Goal: Task Accomplishment & Management: Use online tool/utility

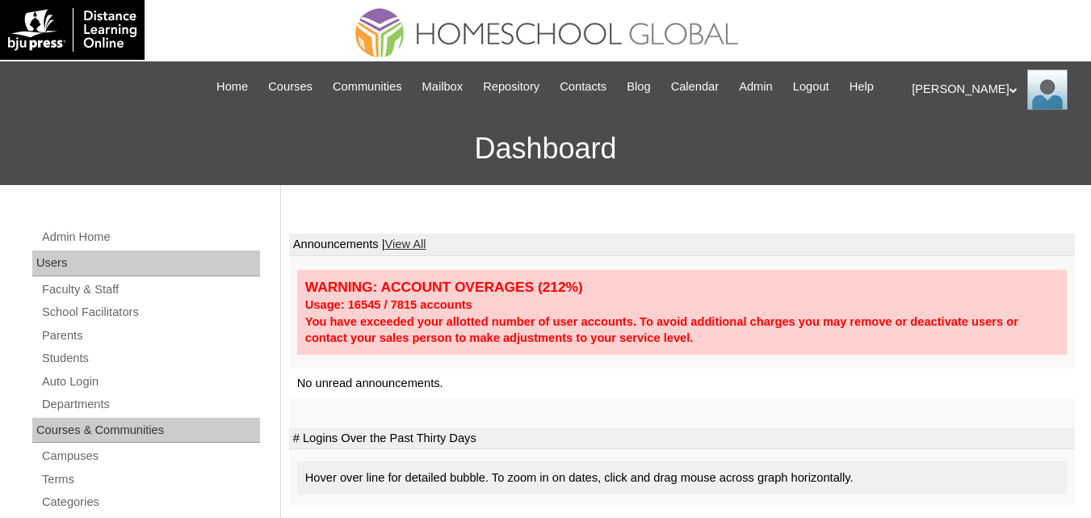
click at [67, 392] on link "Auto Login" at bounding box center [150, 381] width 220 height 20
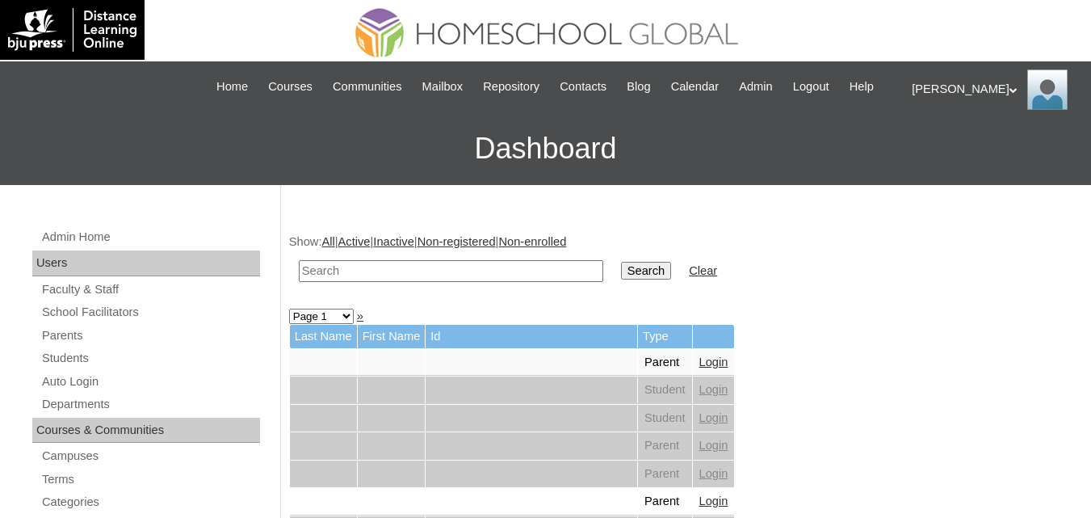
click at [423, 282] on input "text" at bounding box center [451, 271] width 304 height 22
type input "julaton"
click at [621, 262] on input "Search" at bounding box center [646, 271] width 50 height 18
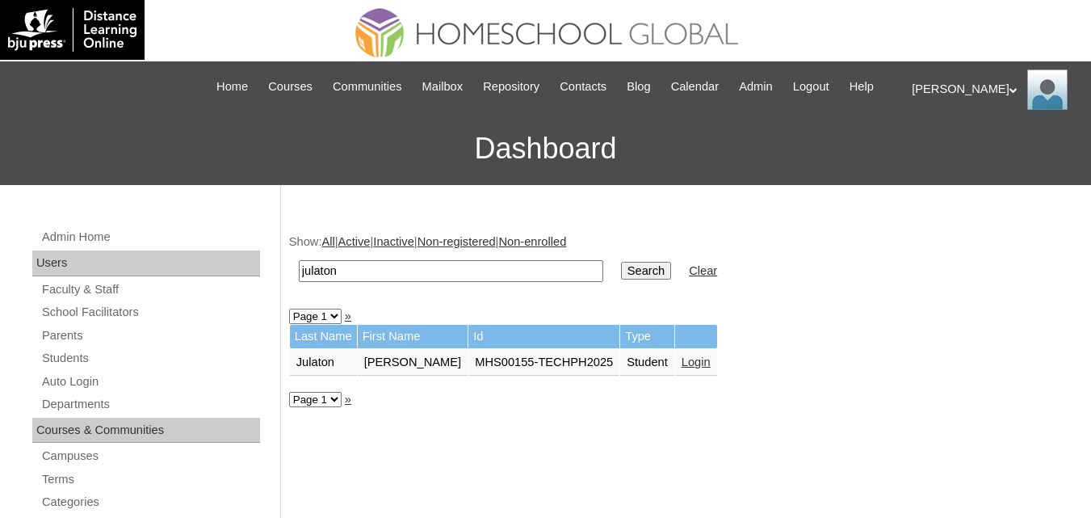
click at [682, 368] on link "Login" at bounding box center [696, 361] width 29 height 13
